Goal: Information Seeking & Learning: Learn about a topic

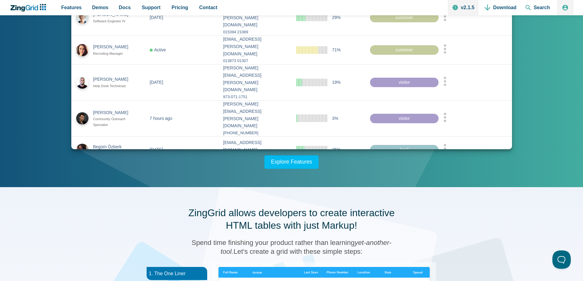
scroll to position [153, 0]
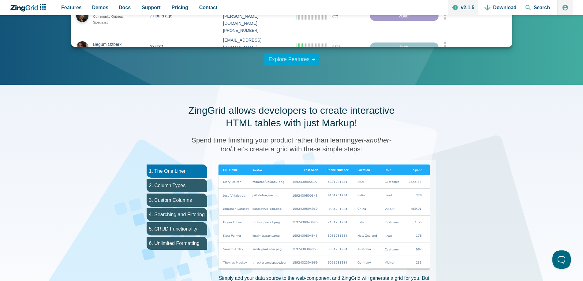
click at [299, 57] on link "Explore Features" at bounding box center [291, 59] width 54 height 13
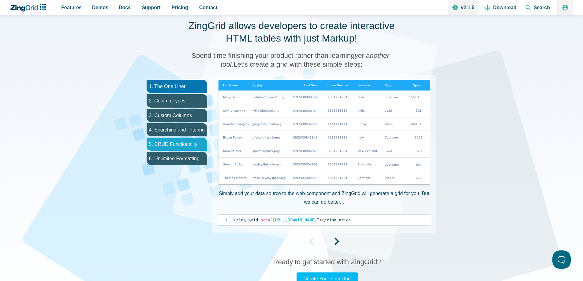
click at [184, 145] on li "5. CRUD Functionality" at bounding box center [177, 144] width 61 height 13
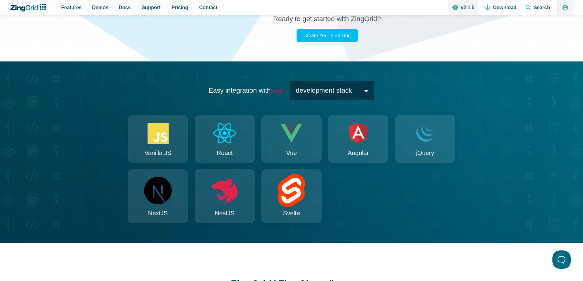
scroll to position [574, 0]
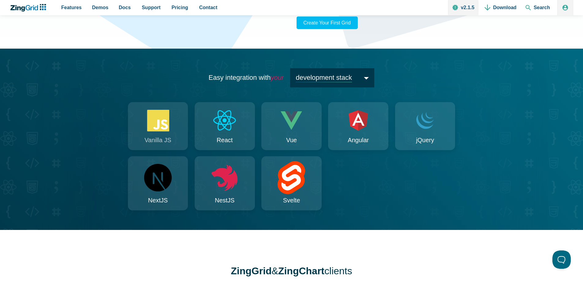
click at [153, 123] on icon "App Content" at bounding box center [158, 120] width 22 height 21
